Goal: Task Accomplishment & Management: Manage account settings

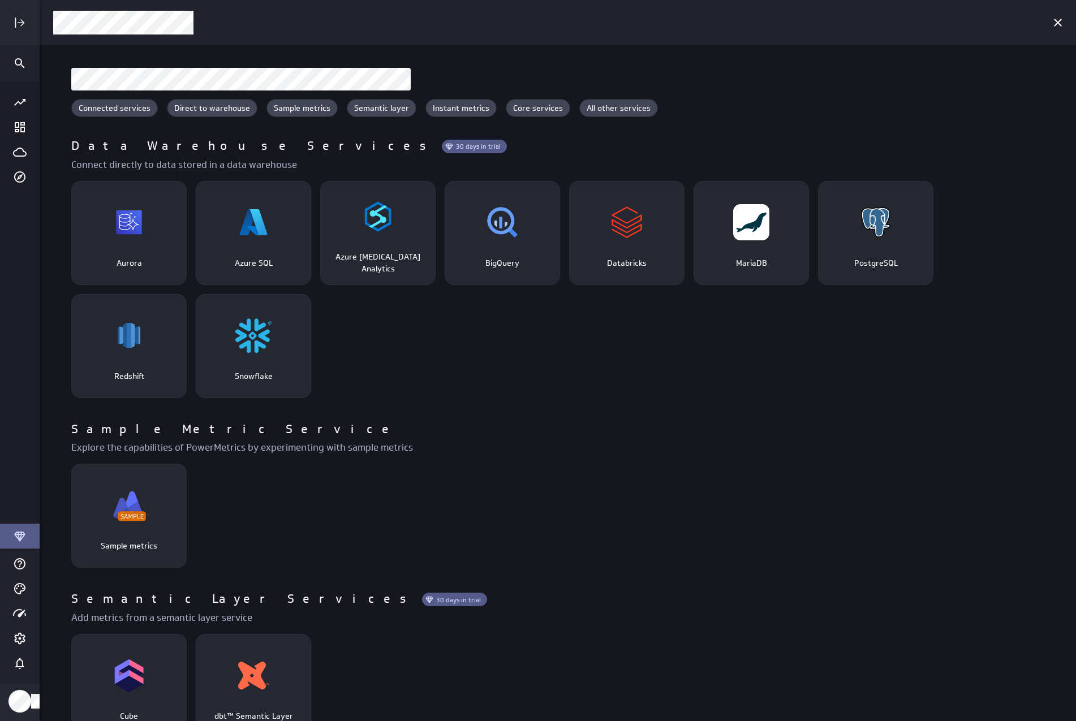
scroll to position [739, 1054]
drag, startPoint x: 1009, startPoint y: 15, endPoint x: 1271, endPoint y: -24, distance: 264.8
click at [1075, 0] on html "Connected services Direct to warehouse Sample metrics Semantic layer Instant me…" at bounding box center [538, 360] width 1076 height 721
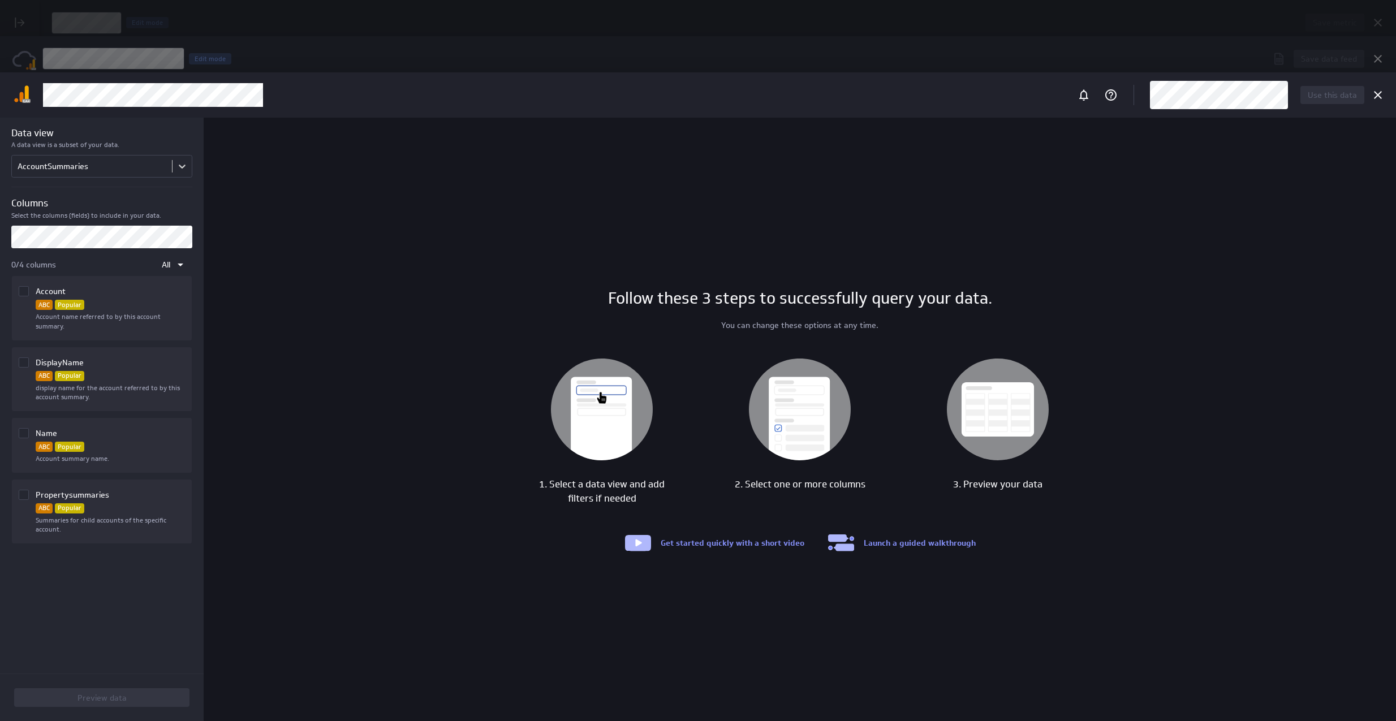
scroll to position [739, 1374]
click at [1075, 94] on icon "Cancel" at bounding box center [1378, 95] width 14 height 14
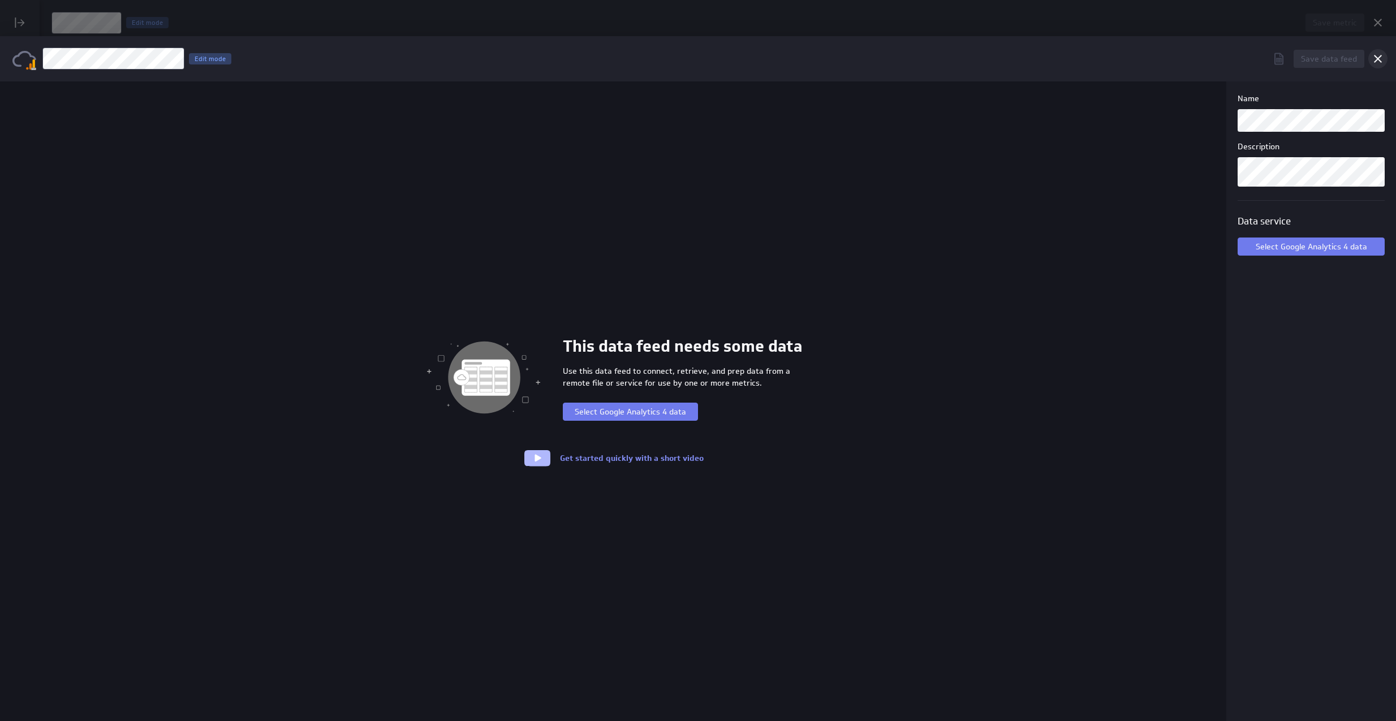
click at [1075, 63] on icon "Cancel" at bounding box center [1378, 59] width 14 height 14
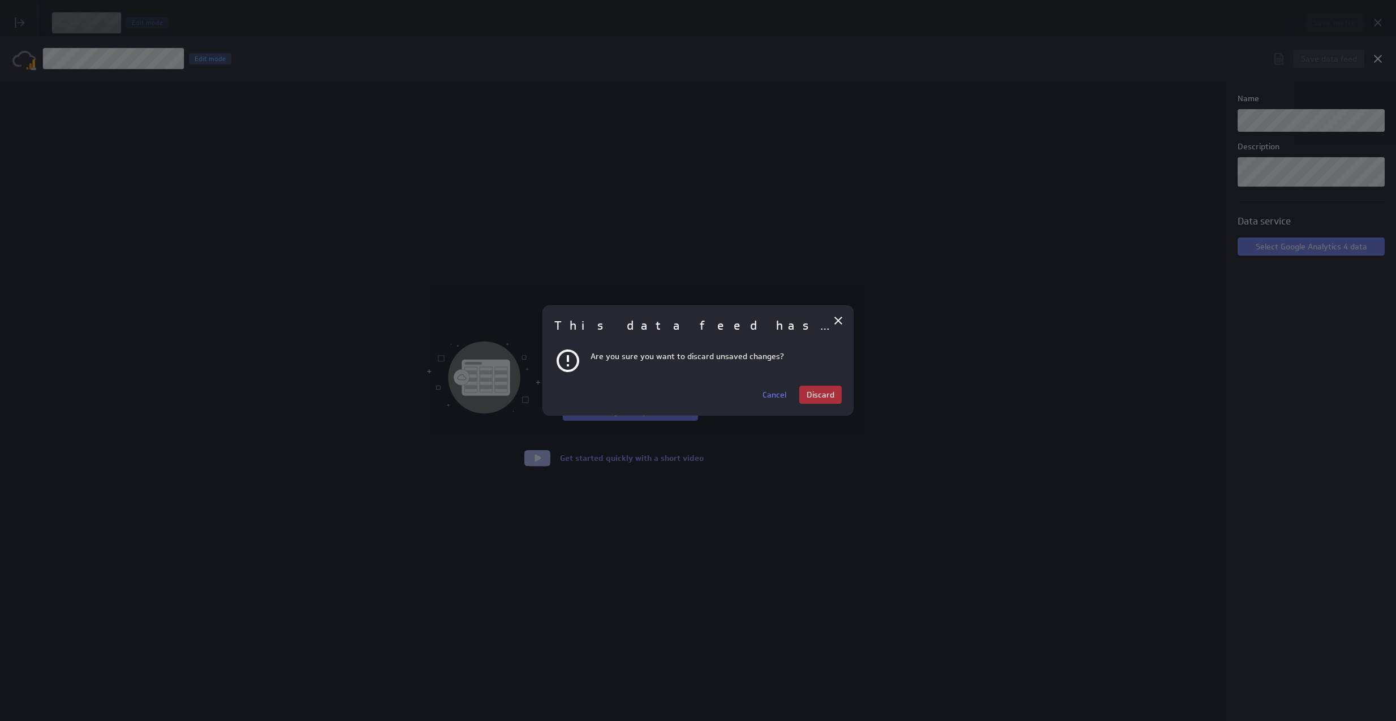
click at [828, 392] on span "Discard" at bounding box center [821, 395] width 28 height 10
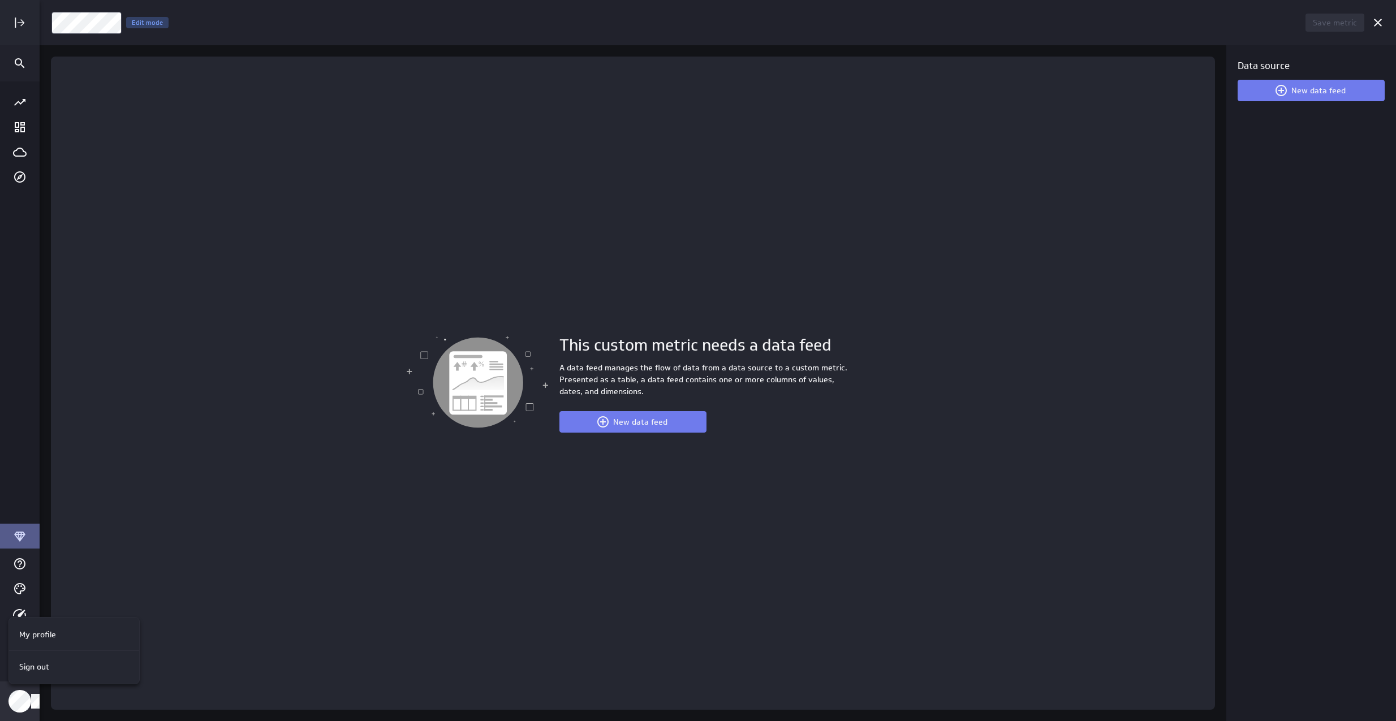
click at [25, 669] on p "Sign out" at bounding box center [34, 667] width 30 height 12
